Goal: Task Accomplishment & Management: Manage account settings

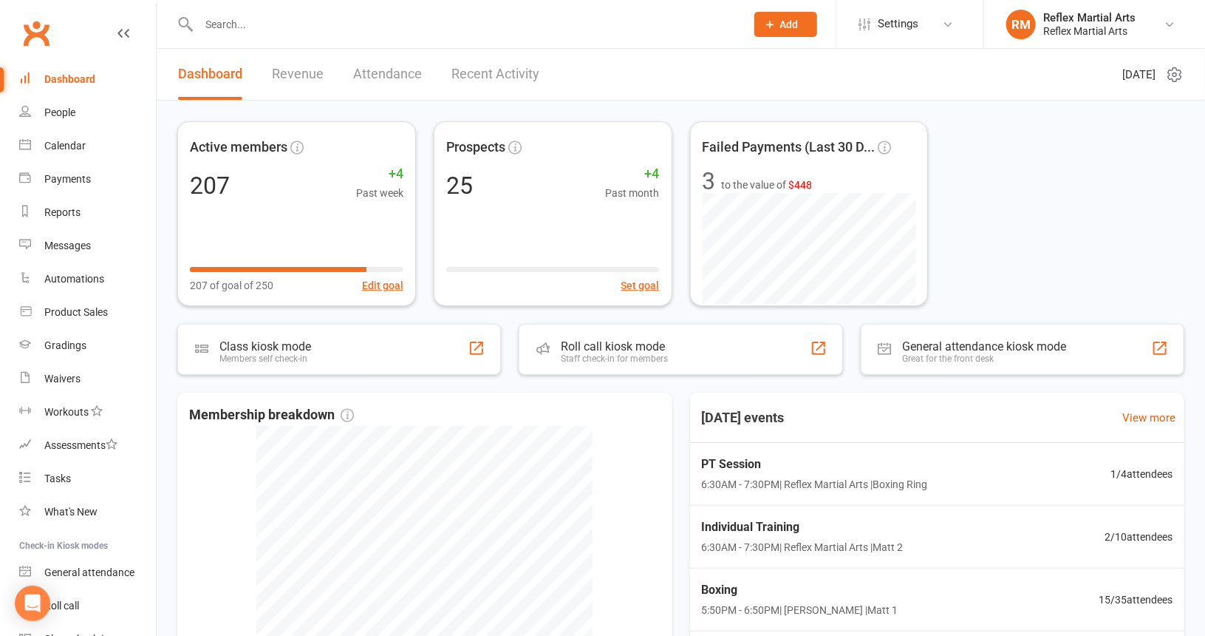
click at [265, 30] on input "text" at bounding box center [464, 24] width 541 height 21
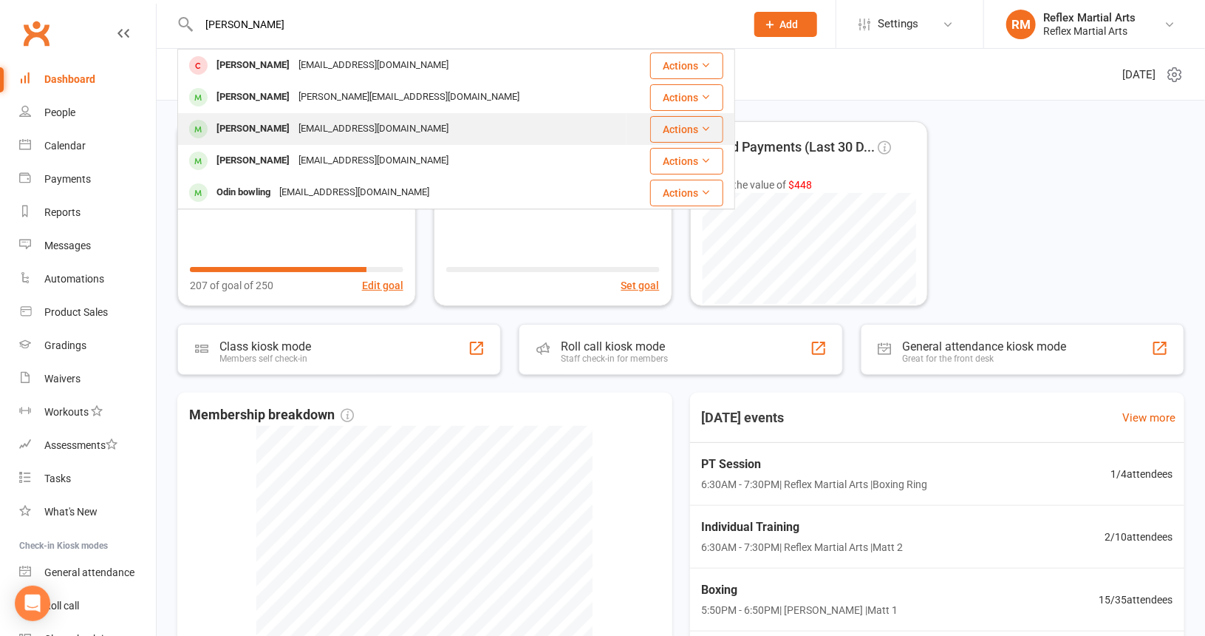
type input "Amy"
click at [305, 119] on div "[EMAIL_ADDRESS][DOMAIN_NAME]" at bounding box center [373, 128] width 159 height 21
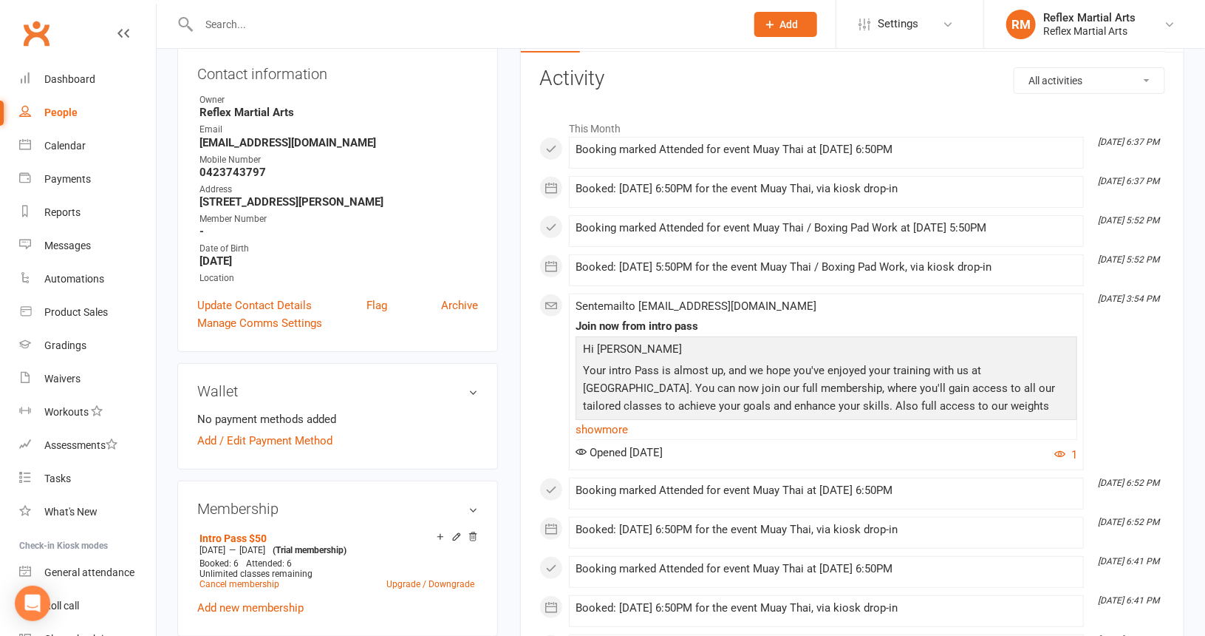
scroll to position [222, 0]
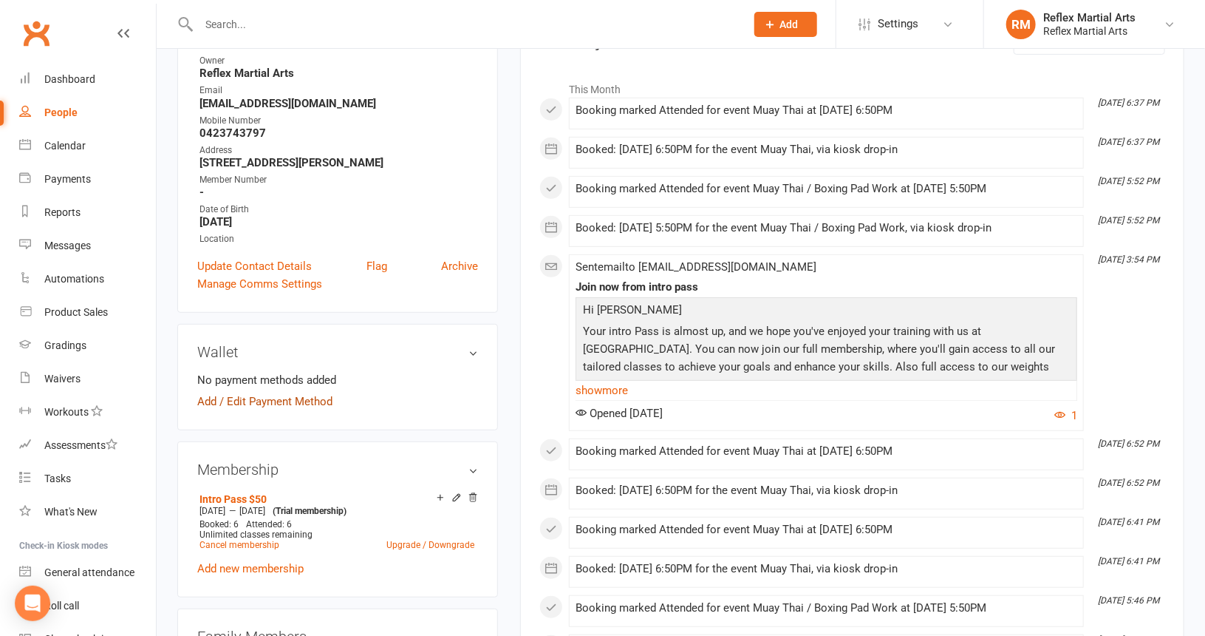
click at [208, 404] on link "Add / Edit Payment Method" at bounding box center [264, 401] width 135 height 18
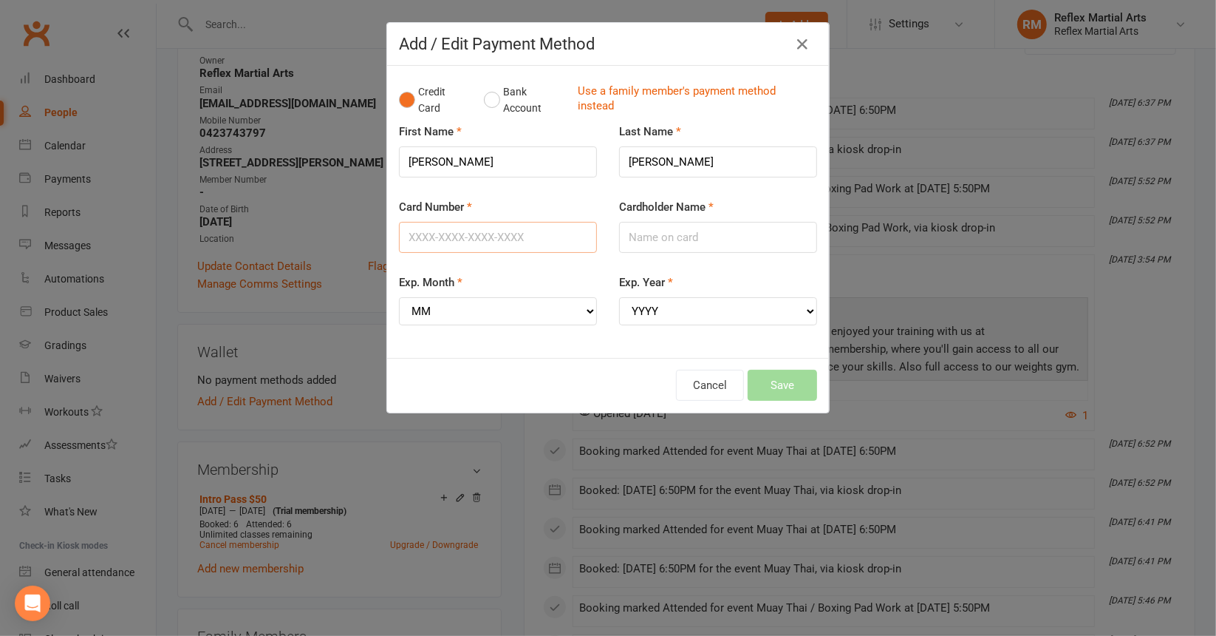
click at [553, 231] on input "Card Number" at bounding box center [498, 237] width 198 height 31
type input "5326555250326054"
click at [758, 238] on input "Cardholder Name" at bounding box center [718, 237] width 198 height 31
type input "[PERSON_NAME]"
click at [477, 311] on select "MM 01 02 03 04 05 06 07 08 09 10 11 12" at bounding box center [498, 311] width 198 height 28
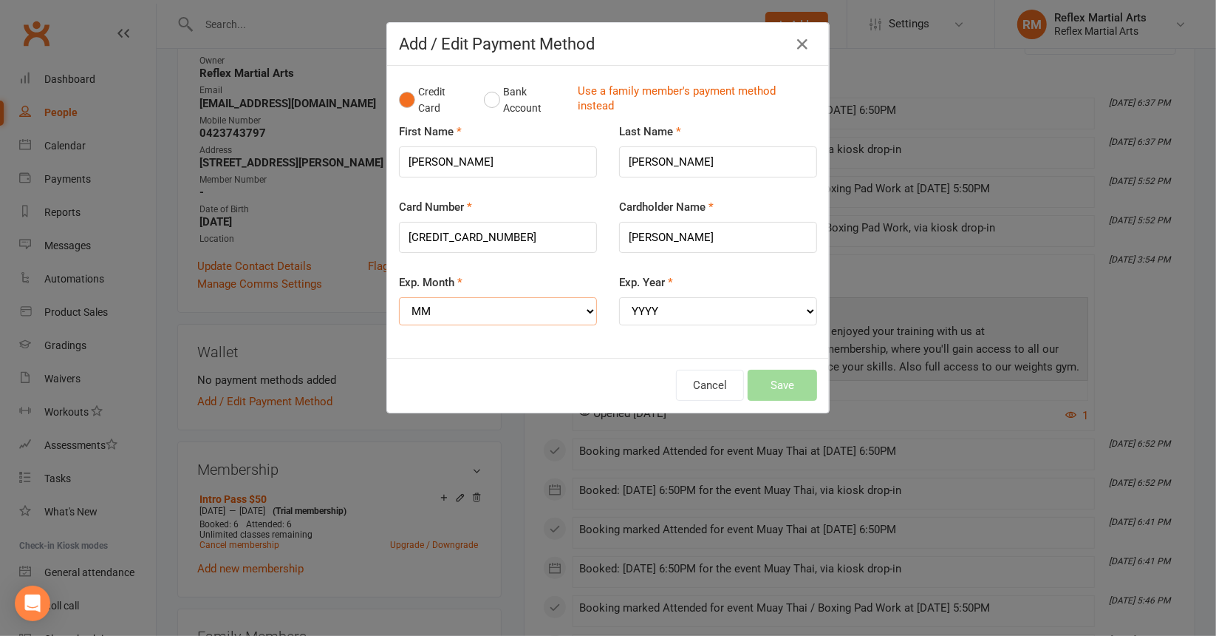
select select "01"
click at [399, 297] on select "MM 01 02 03 04 05 06 07 08 09 10 11 12" at bounding box center [498, 311] width 198 height 28
click at [659, 308] on select "YYYY 2025 2026 2027 2028 2029 2030 2031 2032 2033 2034" at bounding box center [718, 311] width 198 height 28
select select "2028"
click at [619, 297] on select "YYYY 2025 2026 2027 2028 2029 2030 2031 2032 2033 2034" at bounding box center [718, 311] width 198 height 28
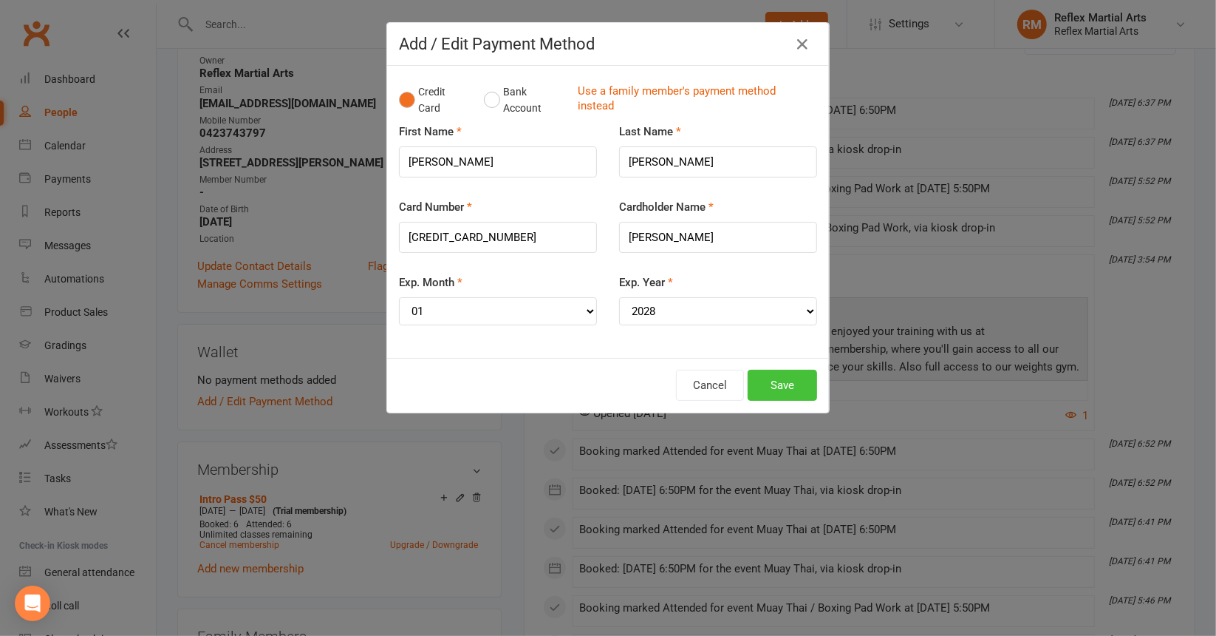
click at [780, 382] on button "Save" at bounding box center [782, 385] width 69 height 31
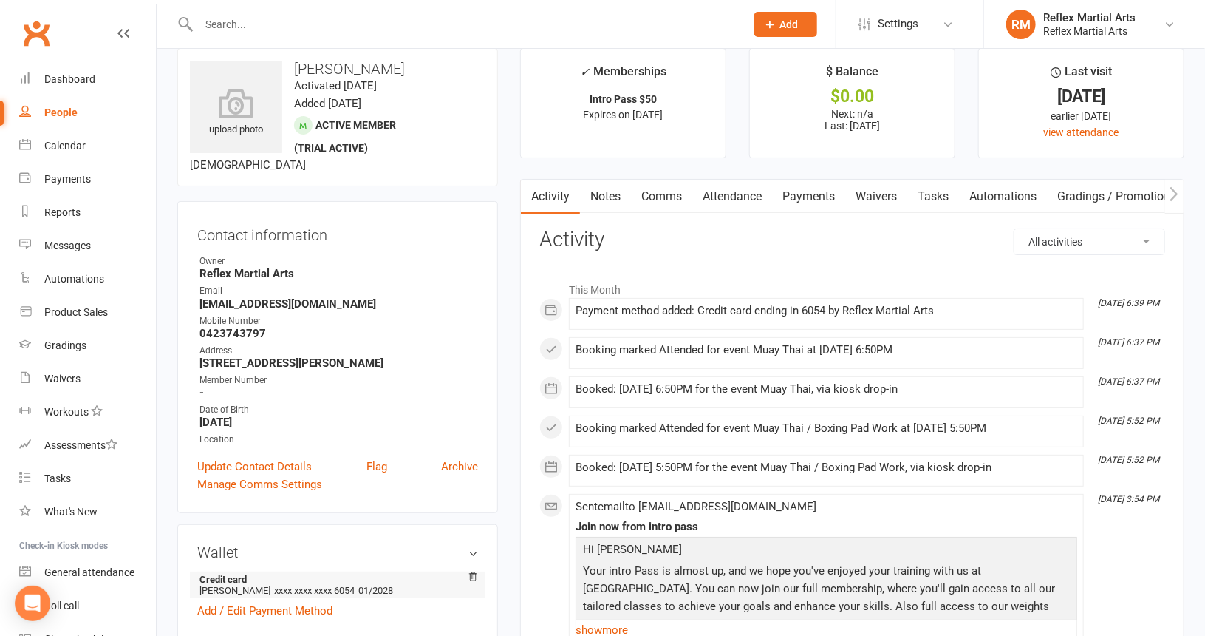
scroll to position [0, 0]
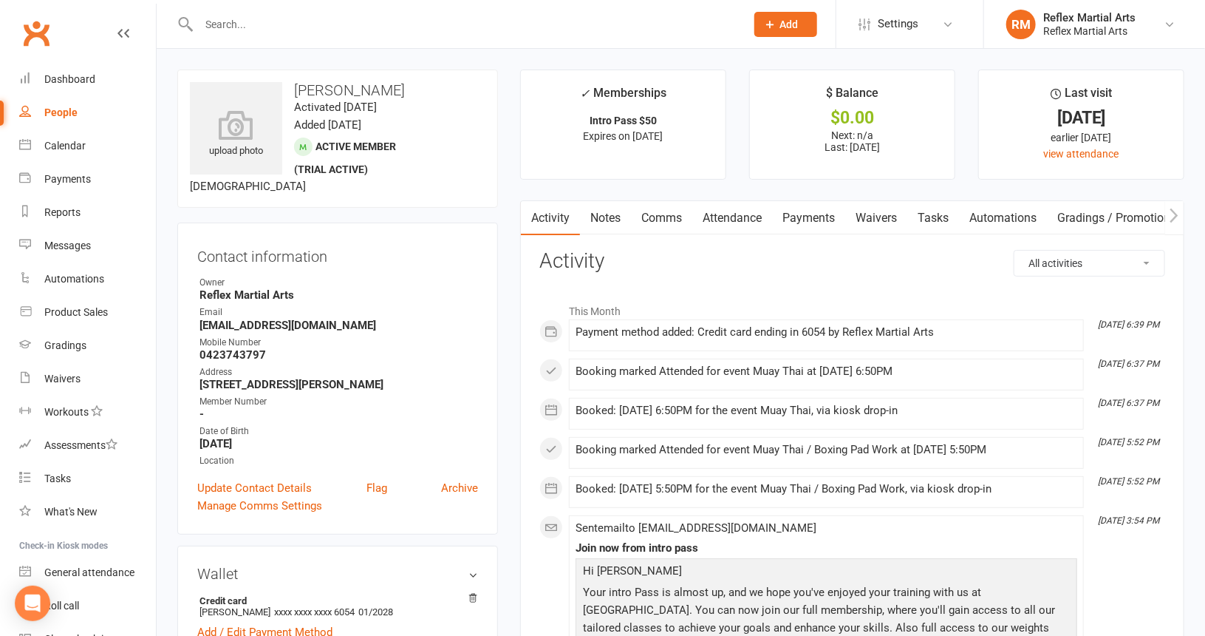
click at [808, 218] on link "Payments" at bounding box center [808, 218] width 73 height 34
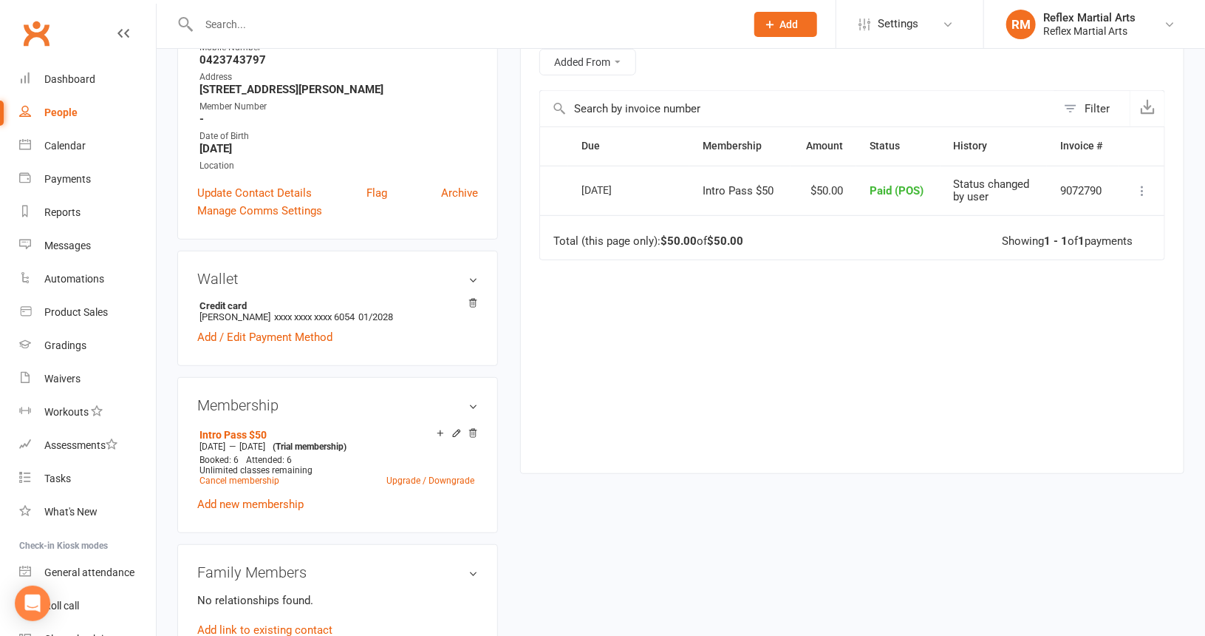
scroll to position [296, 0]
click at [273, 500] on link "Add new membership" at bounding box center [250, 503] width 106 height 13
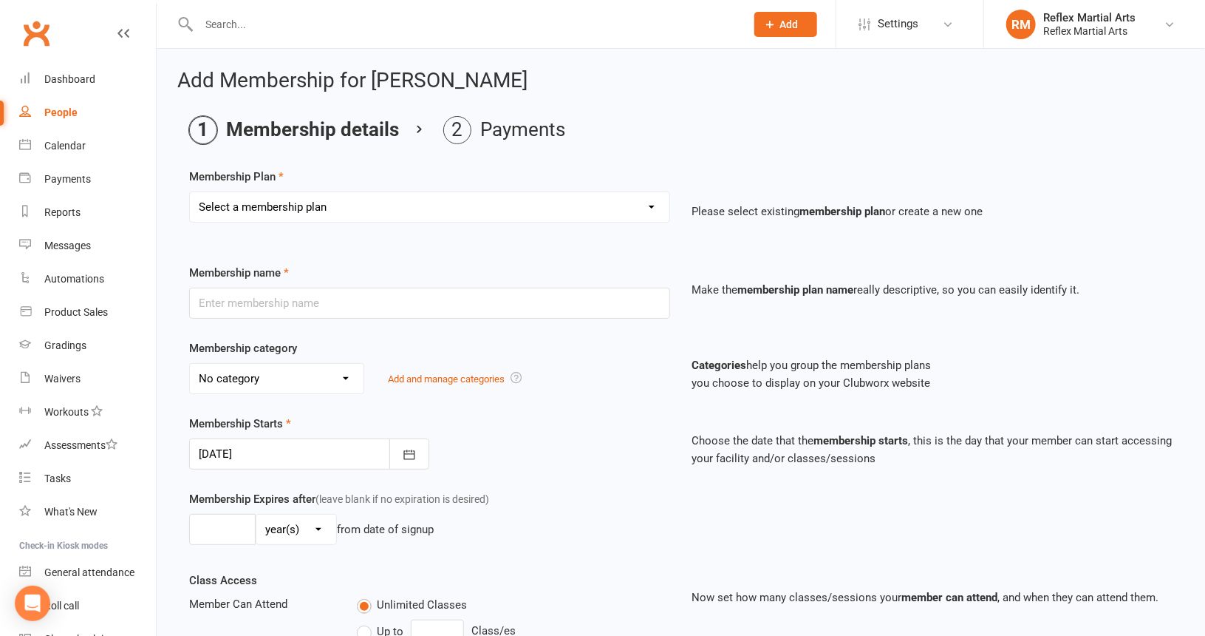
click at [657, 207] on select "Select a membership plan Create new Membership Plan Adults no contact plan $52 …" at bounding box center [430, 207] width 480 height 30
select select "2"
click at [190, 192] on select "Select a membership plan Create new Membership Plan Adults no contact plan $52 …" at bounding box center [430, 207] width 480 height 30
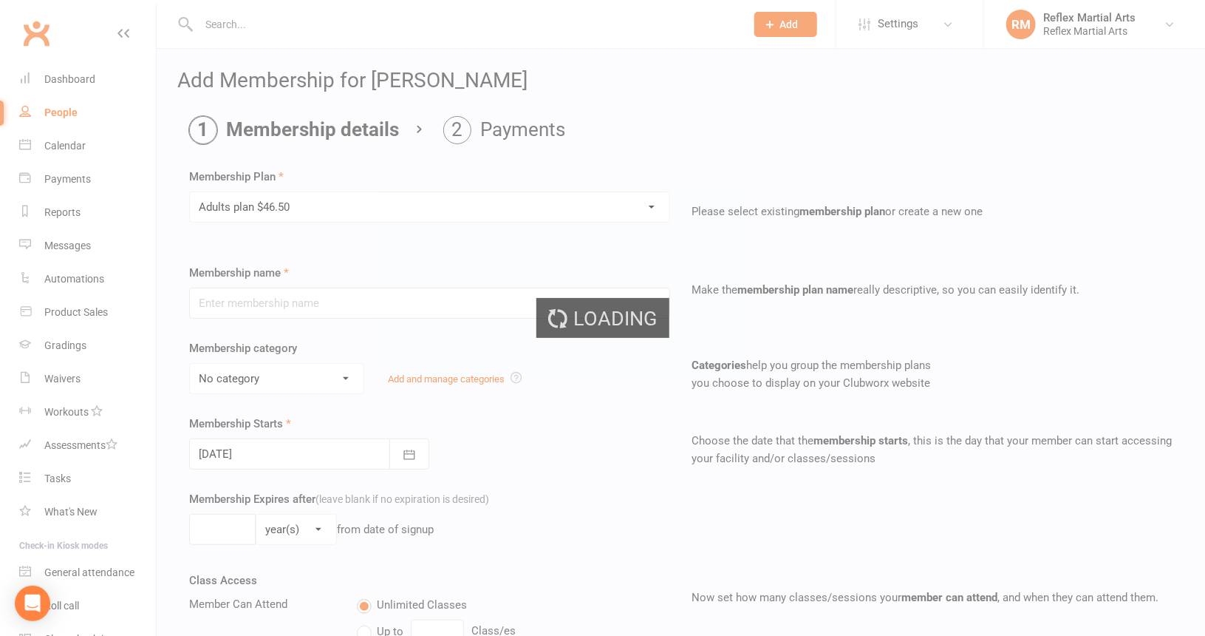
type input "Adults plan $46.50"
type input "0"
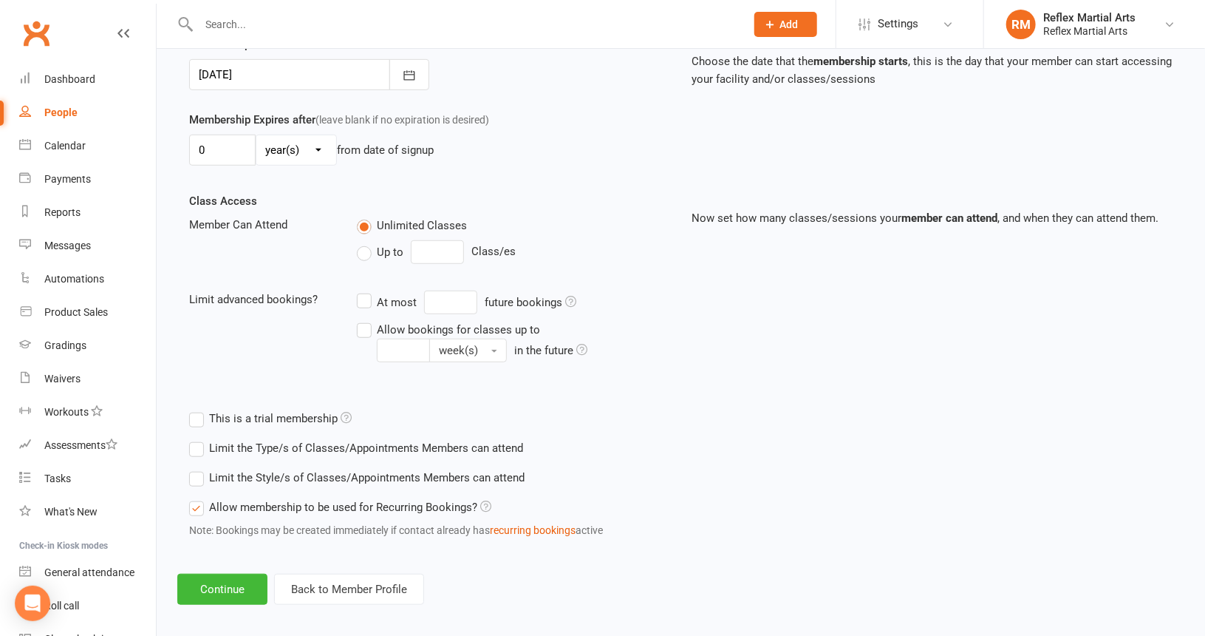
scroll to position [386, 0]
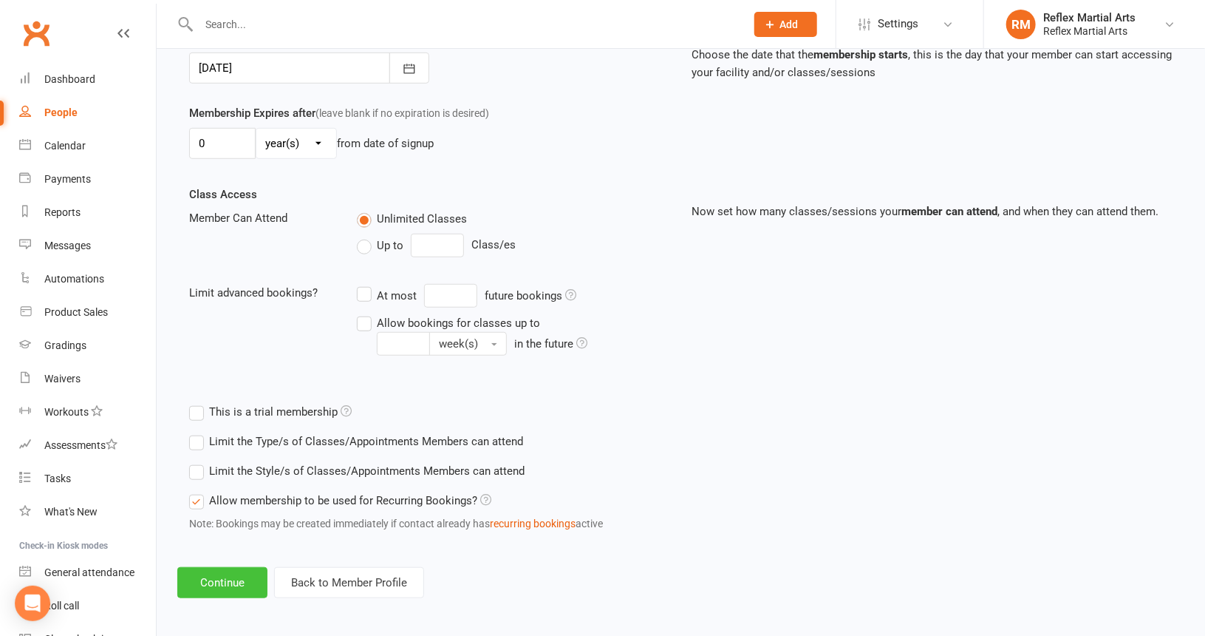
click at [229, 573] on button "Continue" at bounding box center [222, 582] width 90 height 31
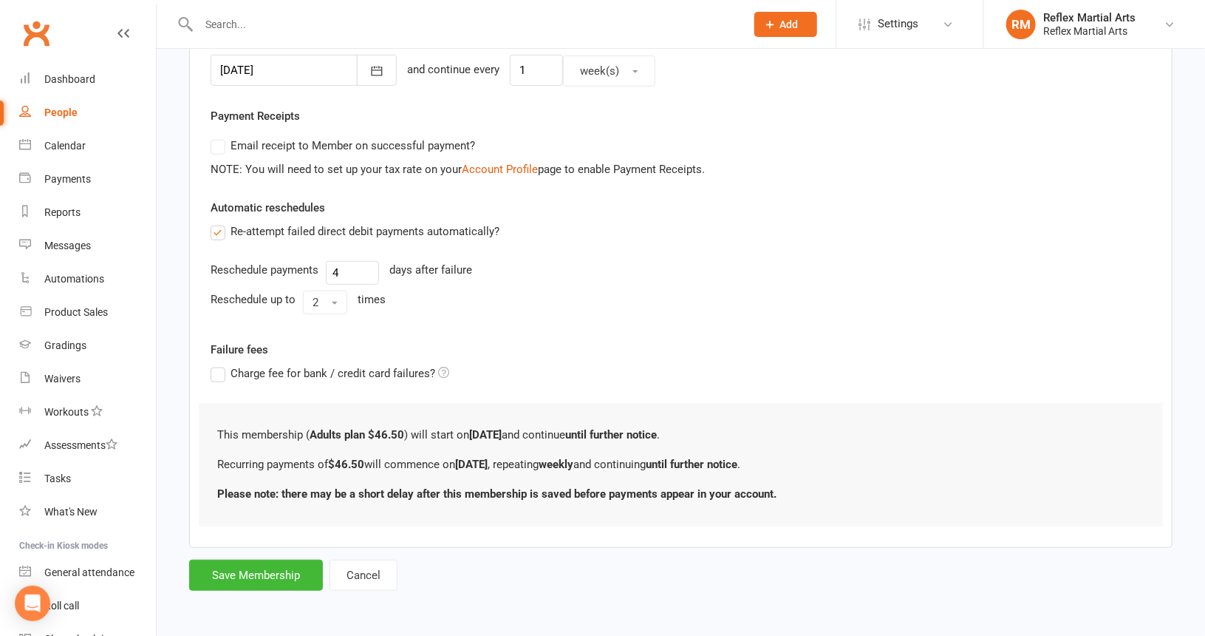
scroll to position [0, 0]
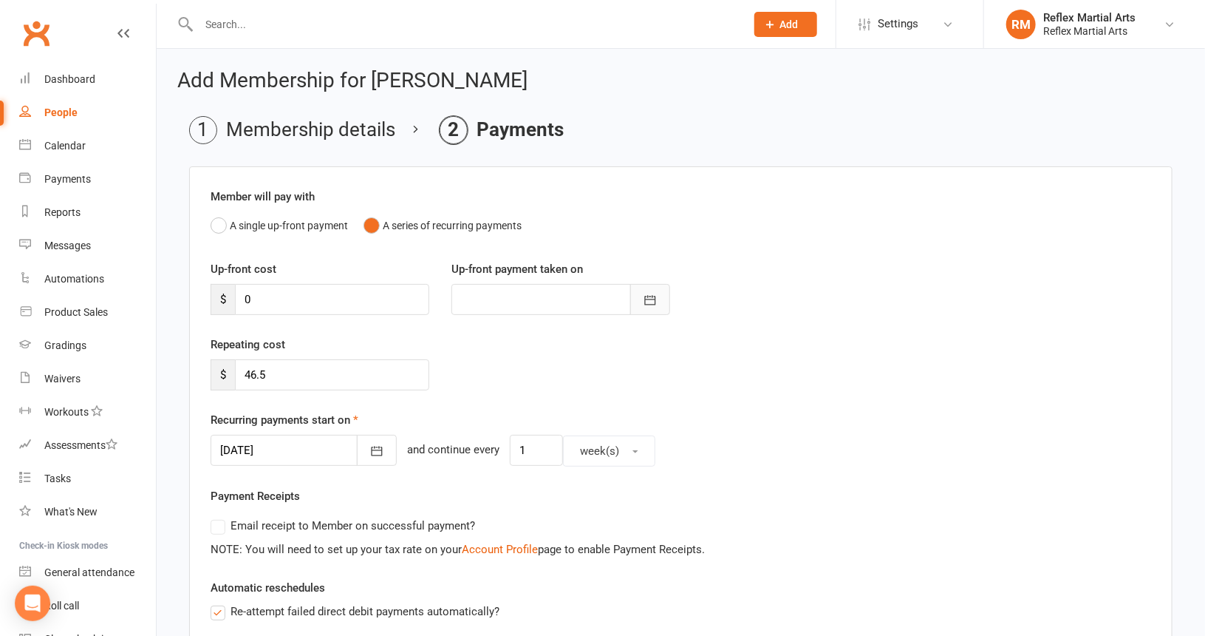
click at [650, 301] on icon "button" at bounding box center [650, 300] width 15 height 15
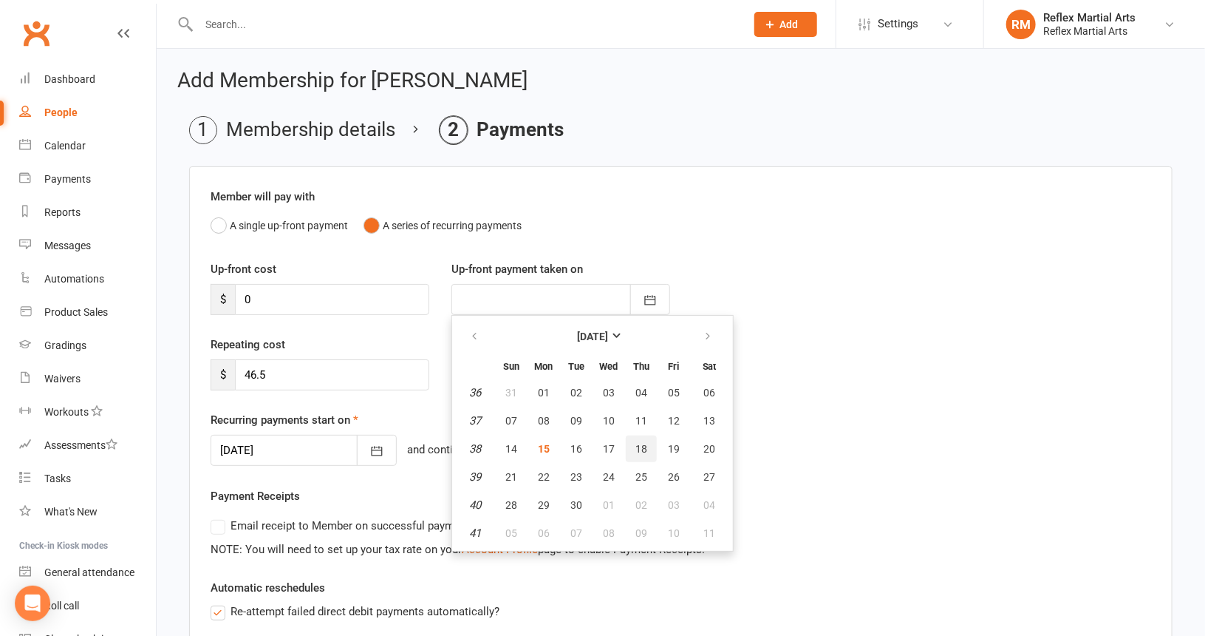
click at [636, 443] on span "18" at bounding box center [642, 449] width 12 height 12
type input "[DATE]"
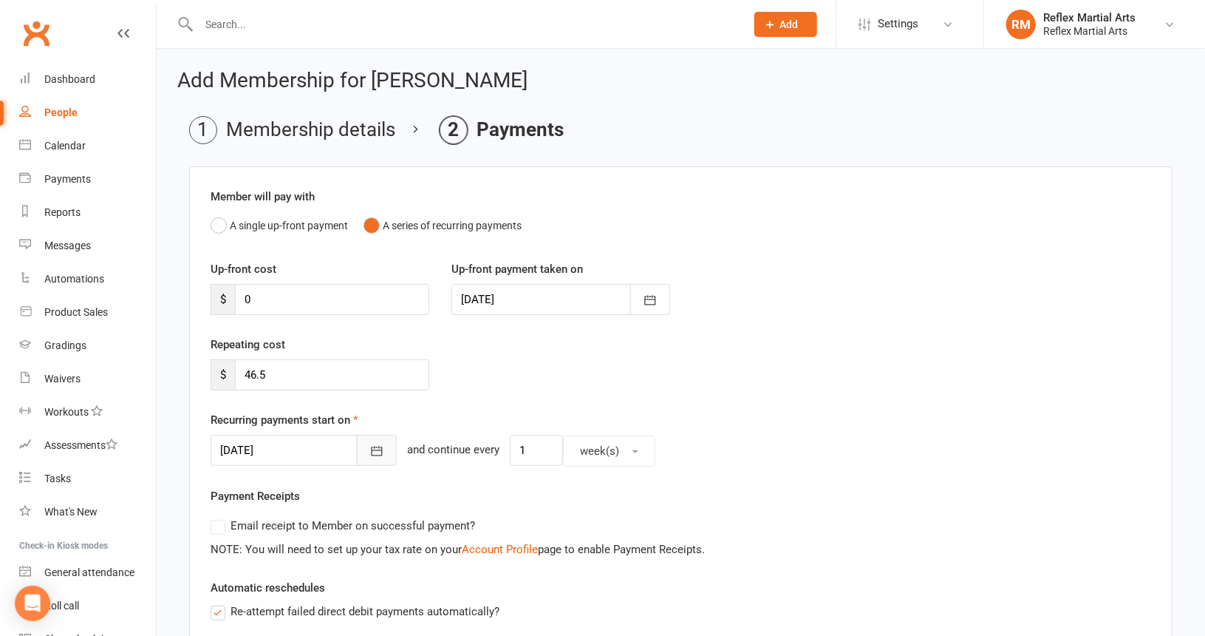
click at [370, 443] on icon "button" at bounding box center [377, 450] width 15 height 15
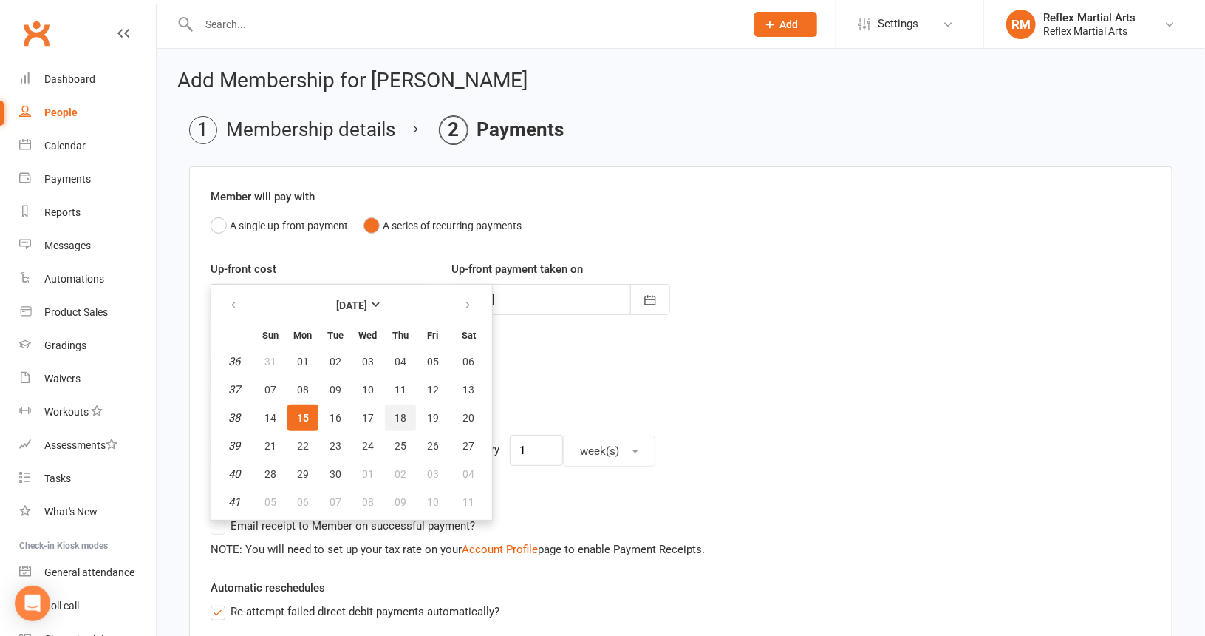
click at [399, 413] on span "18" at bounding box center [401, 418] width 12 height 12
type input "[DATE]"
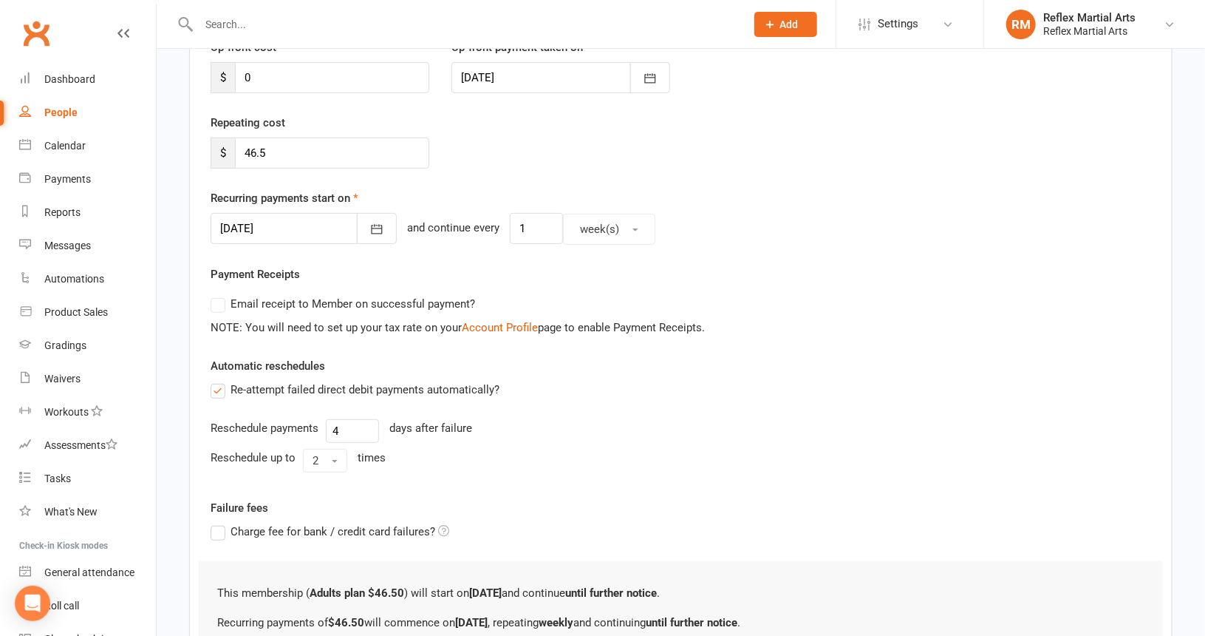
scroll to position [375, 0]
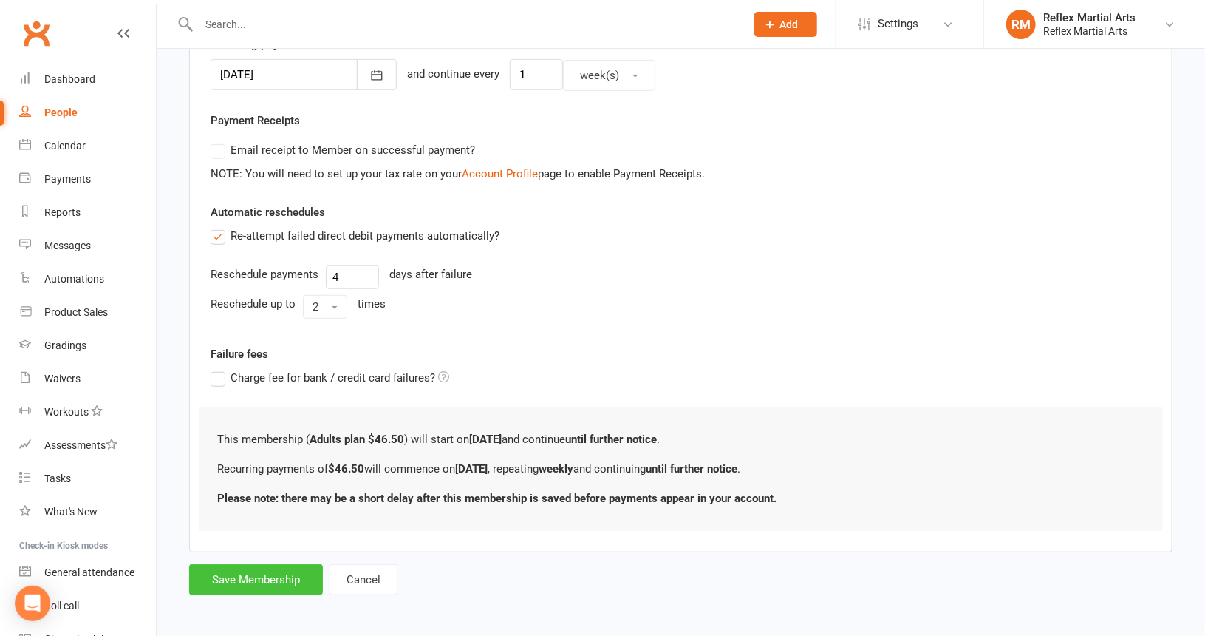
click at [296, 571] on button "Save Membership" at bounding box center [256, 579] width 134 height 31
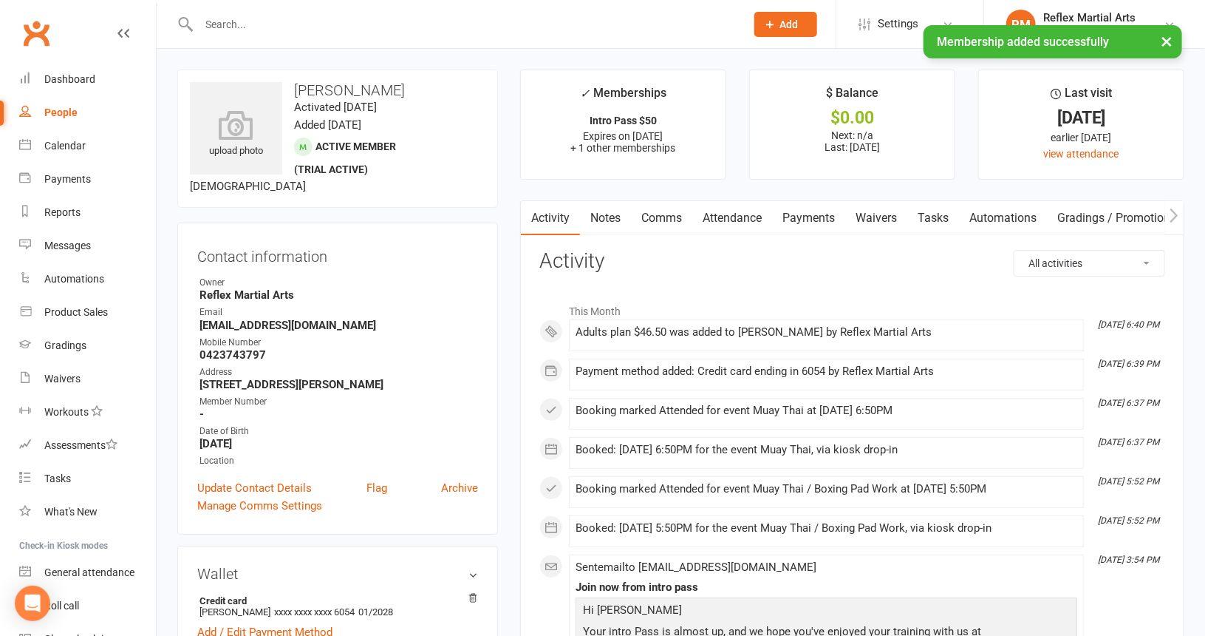
click at [810, 222] on link "Payments" at bounding box center [808, 218] width 73 height 34
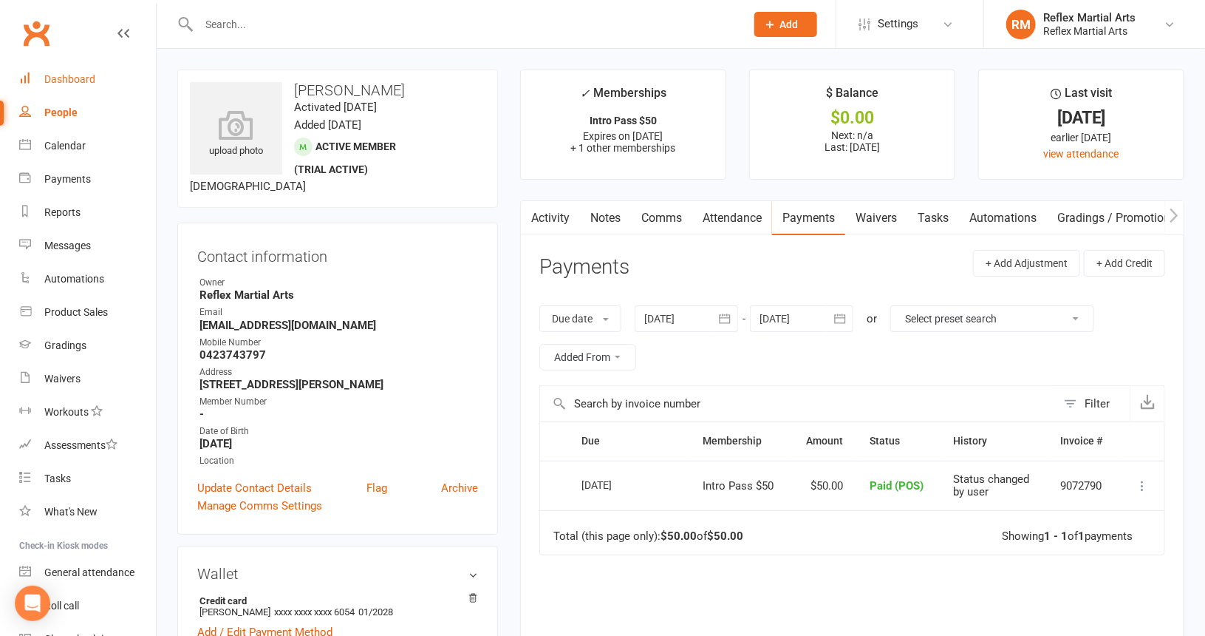
click at [94, 83] on div "Dashboard" at bounding box center [69, 79] width 51 height 12
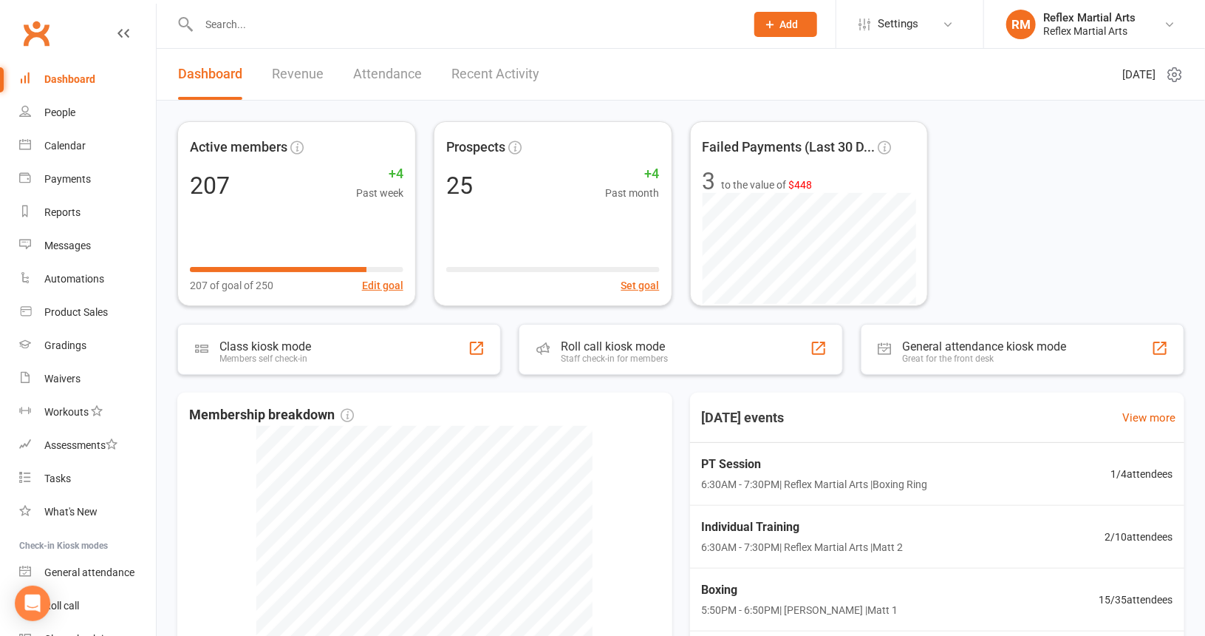
click at [246, 30] on input "text" at bounding box center [464, 24] width 541 height 21
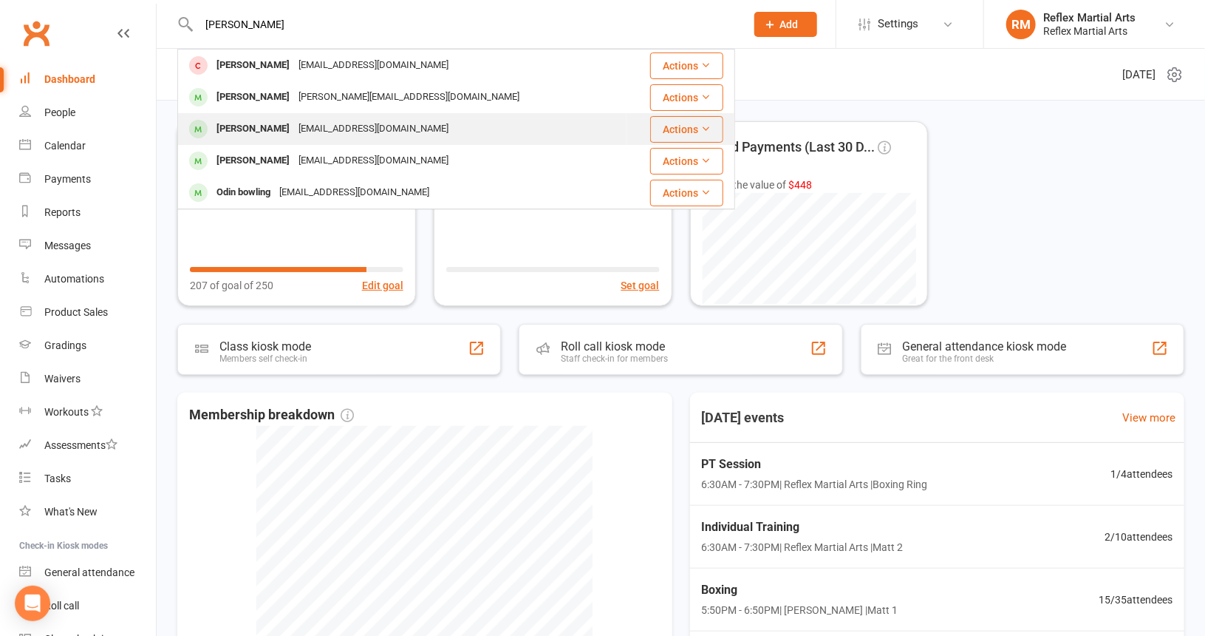
type input "Amy"
click at [310, 129] on div "[EMAIL_ADDRESS][DOMAIN_NAME]" at bounding box center [373, 128] width 159 height 21
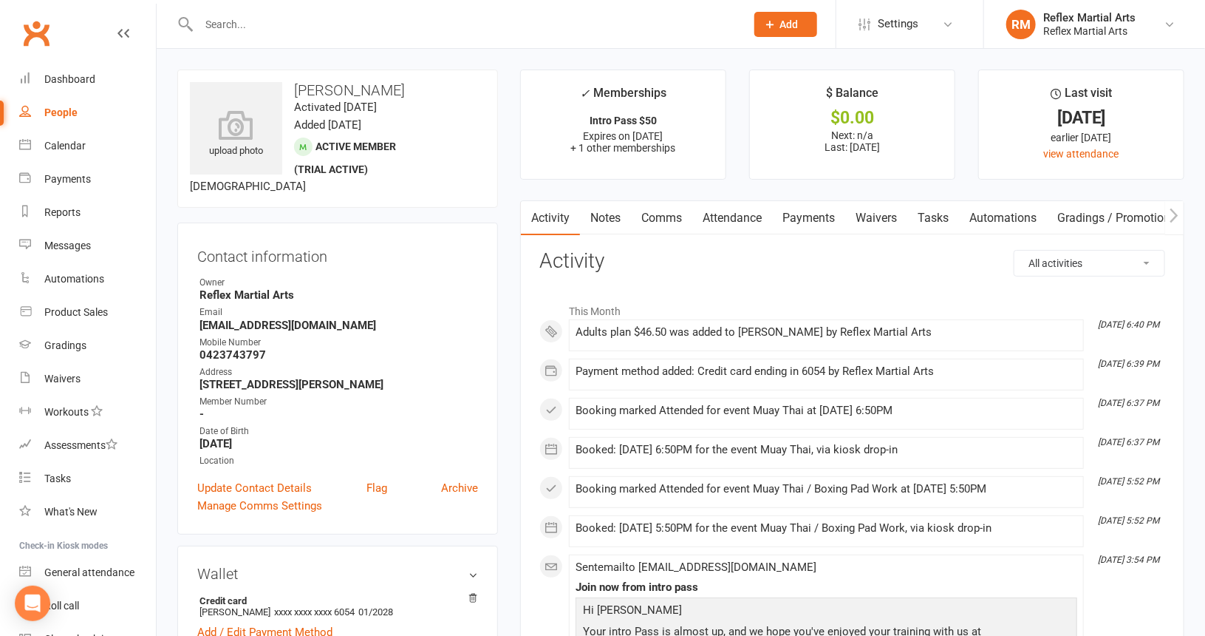
click at [823, 220] on link "Payments" at bounding box center [808, 218] width 73 height 34
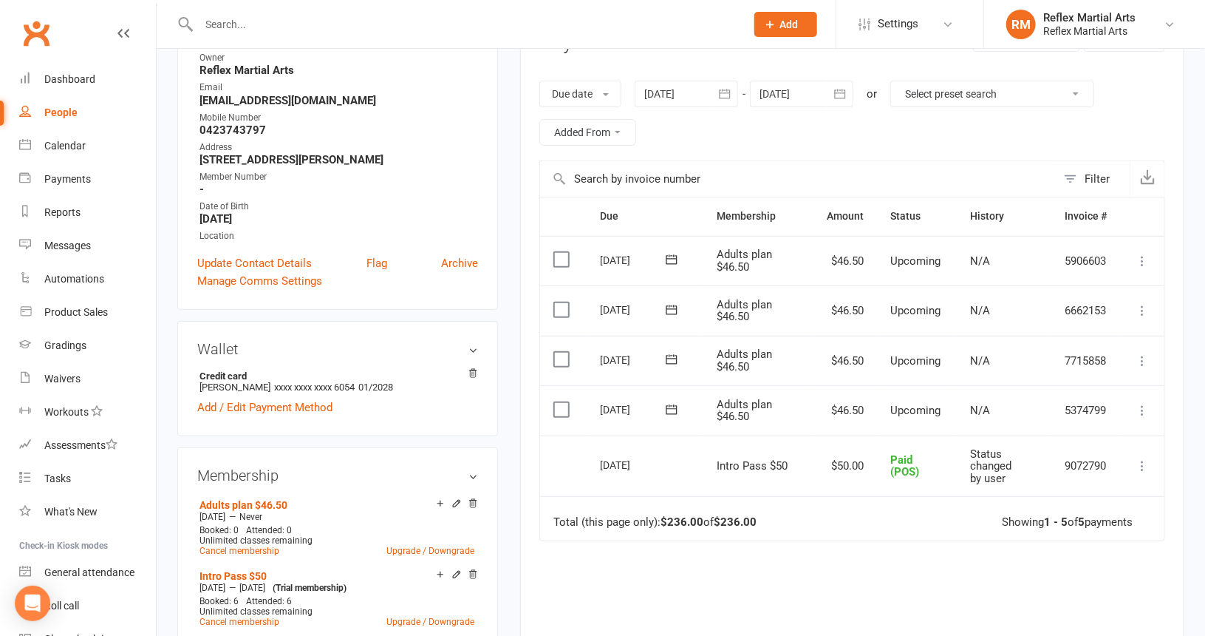
scroll to position [296, 0]
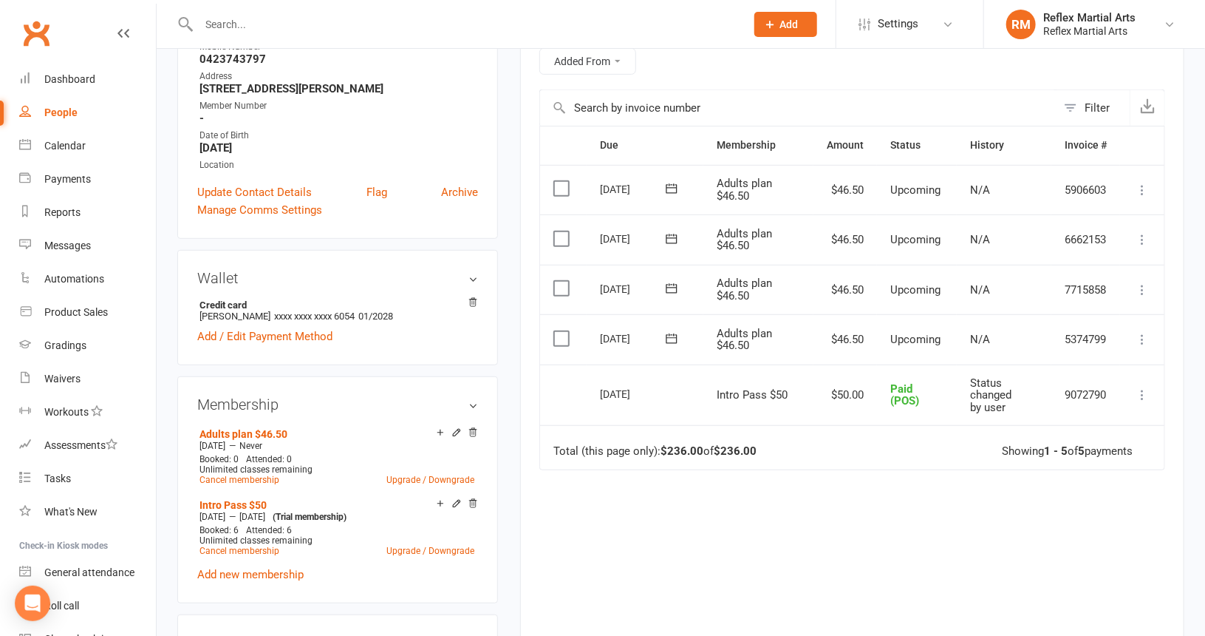
click at [735, 506] on div "Due Contact Membership Amount Status History Invoice # Select this [DATE] [PERS…" at bounding box center [852, 393] width 626 height 534
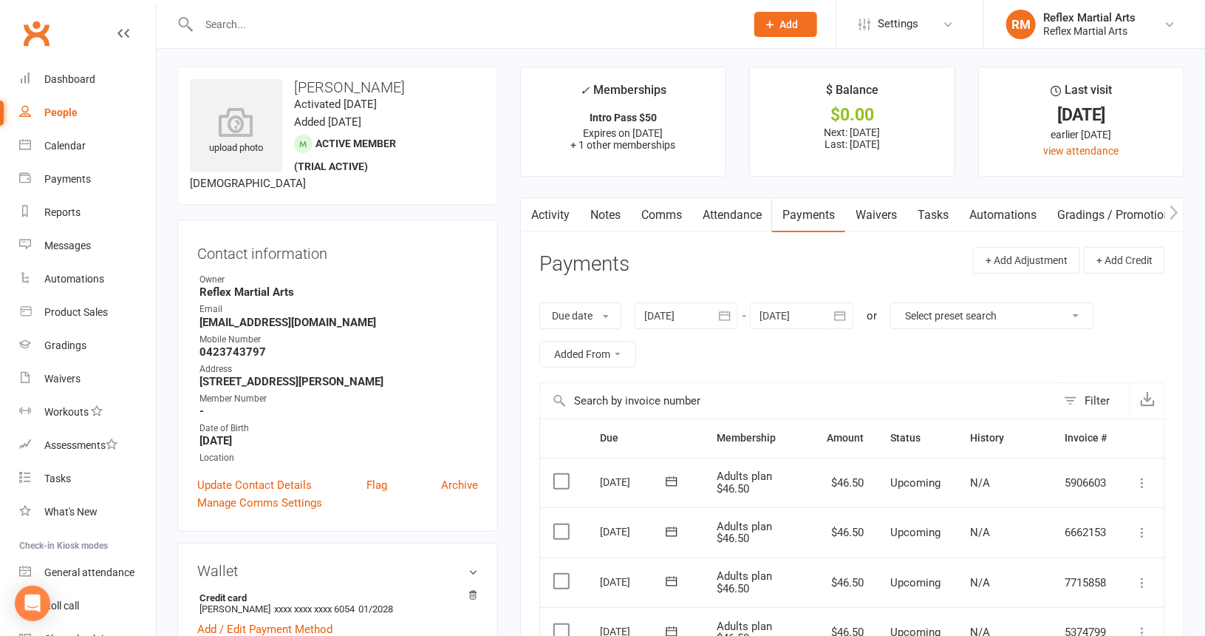
scroll to position [0, 0]
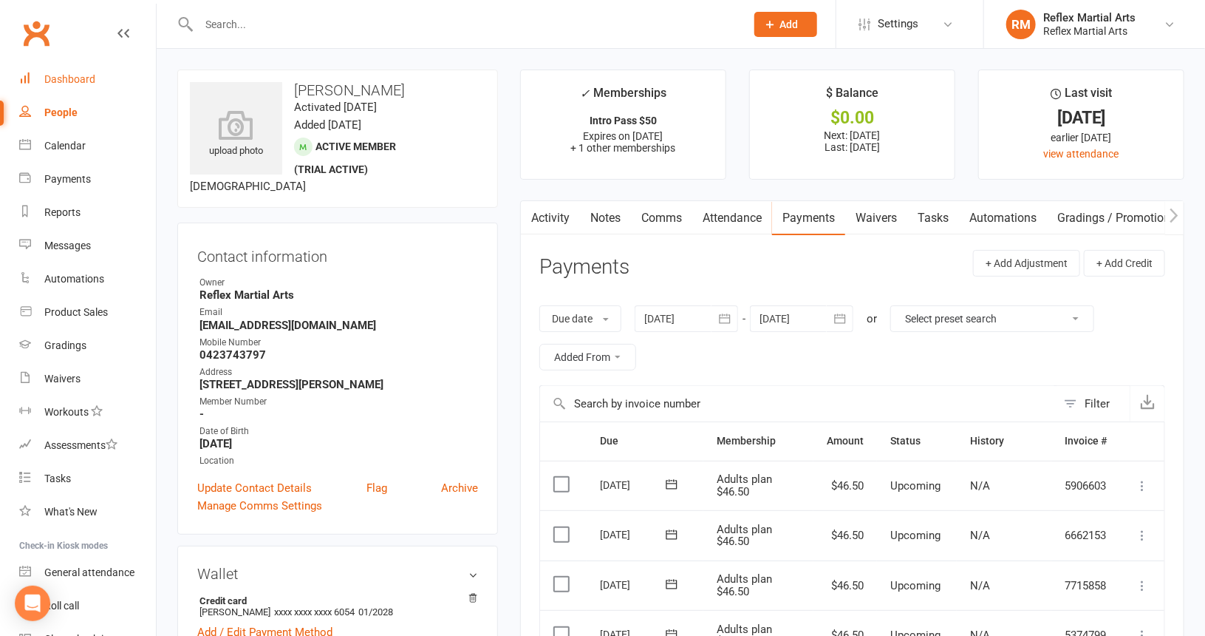
click at [83, 85] on link "Dashboard" at bounding box center [87, 79] width 137 height 33
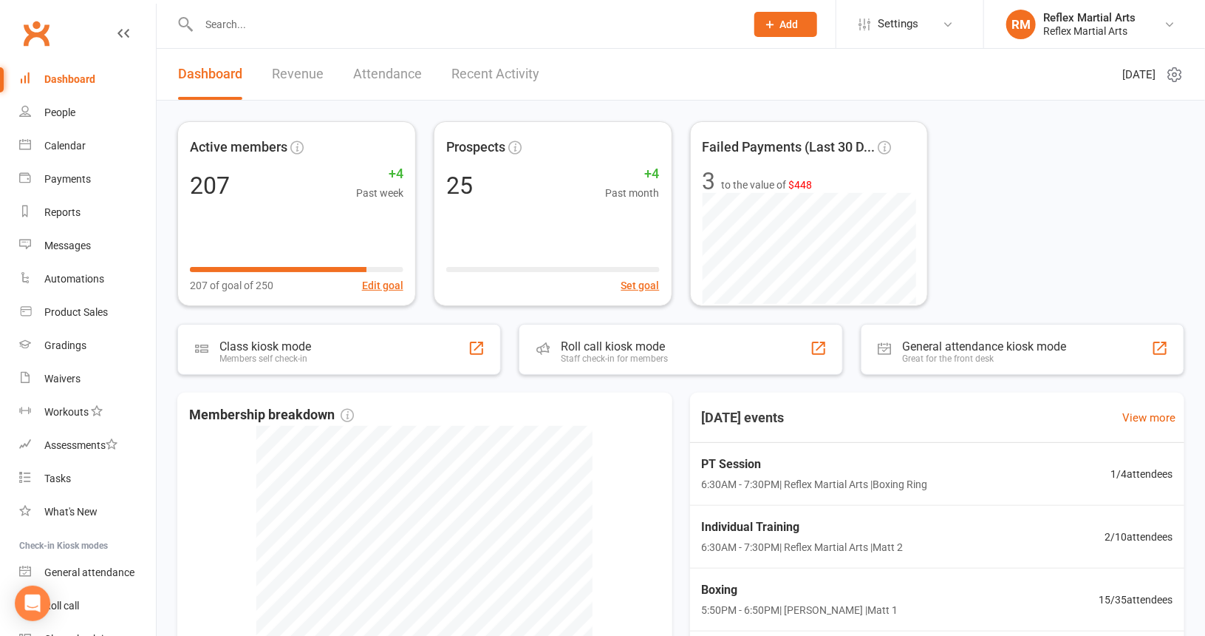
click at [323, 30] on input "text" at bounding box center [464, 24] width 541 height 21
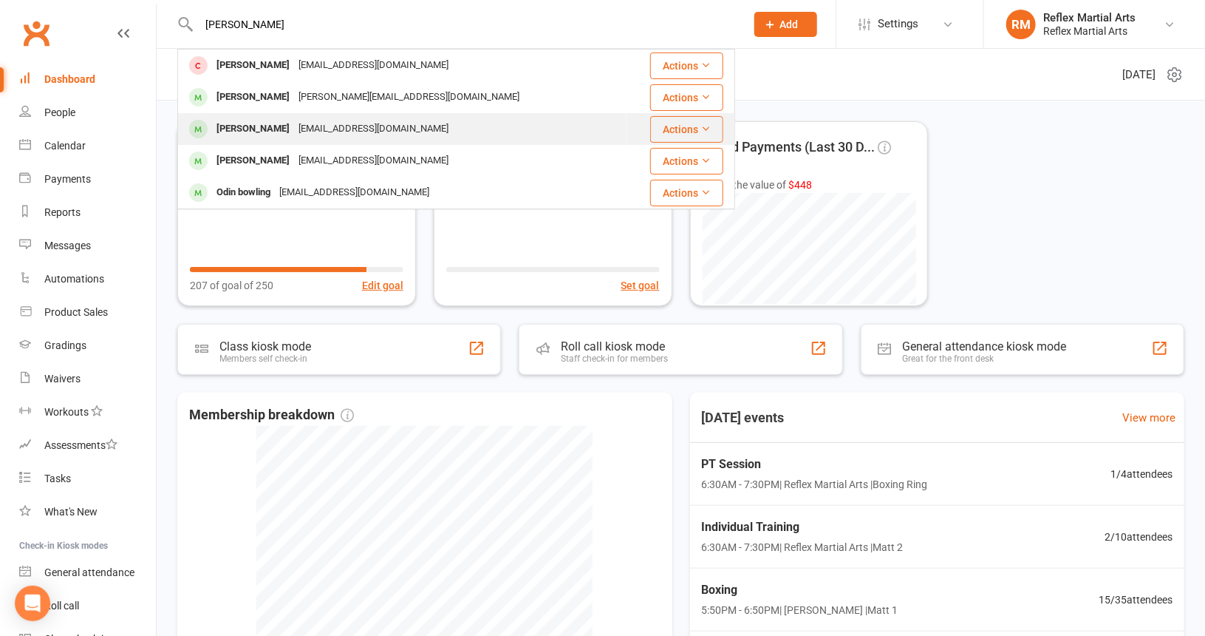
type input "[PERSON_NAME]"
click at [248, 125] on div "[PERSON_NAME]" at bounding box center [253, 128] width 82 height 21
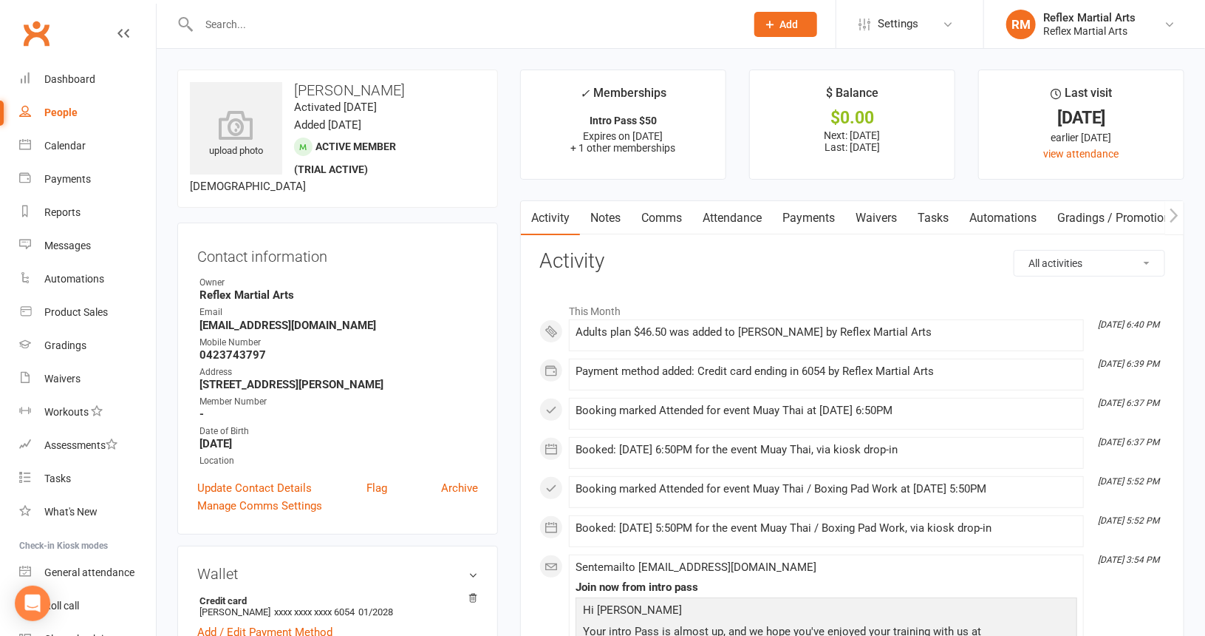
click at [801, 219] on link "Payments" at bounding box center [808, 218] width 73 height 34
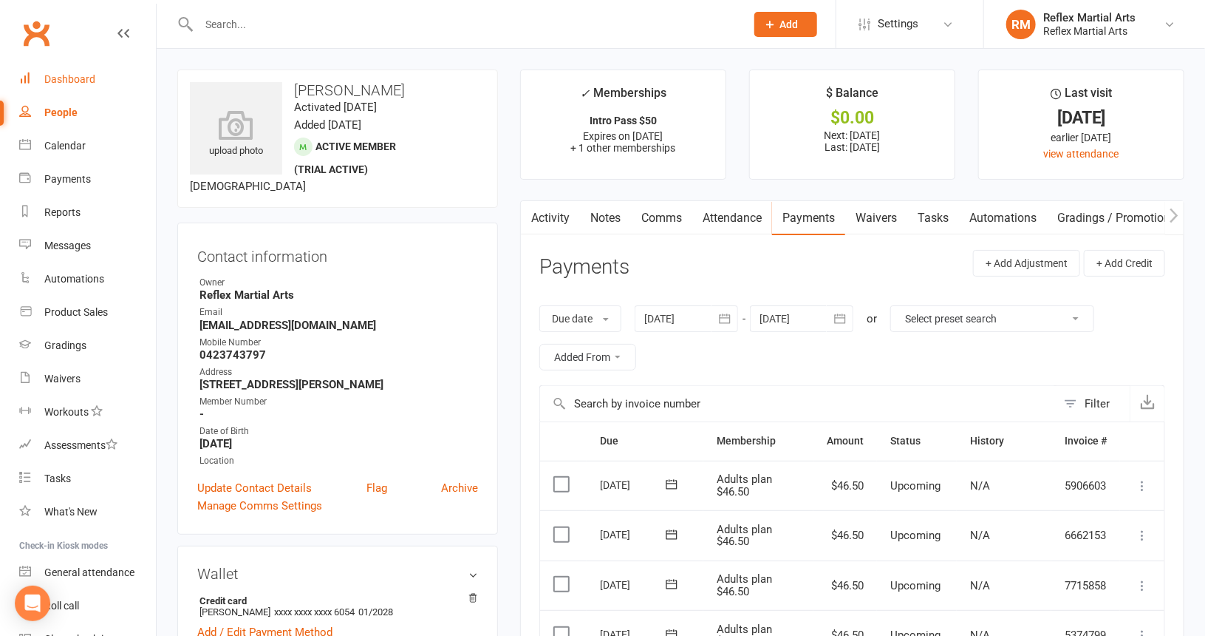
click at [83, 79] on div "Dashboard" at bounding box center [69, 79] width 51 height 12
